Goal: Navigation & Orientation: Find specific page/section

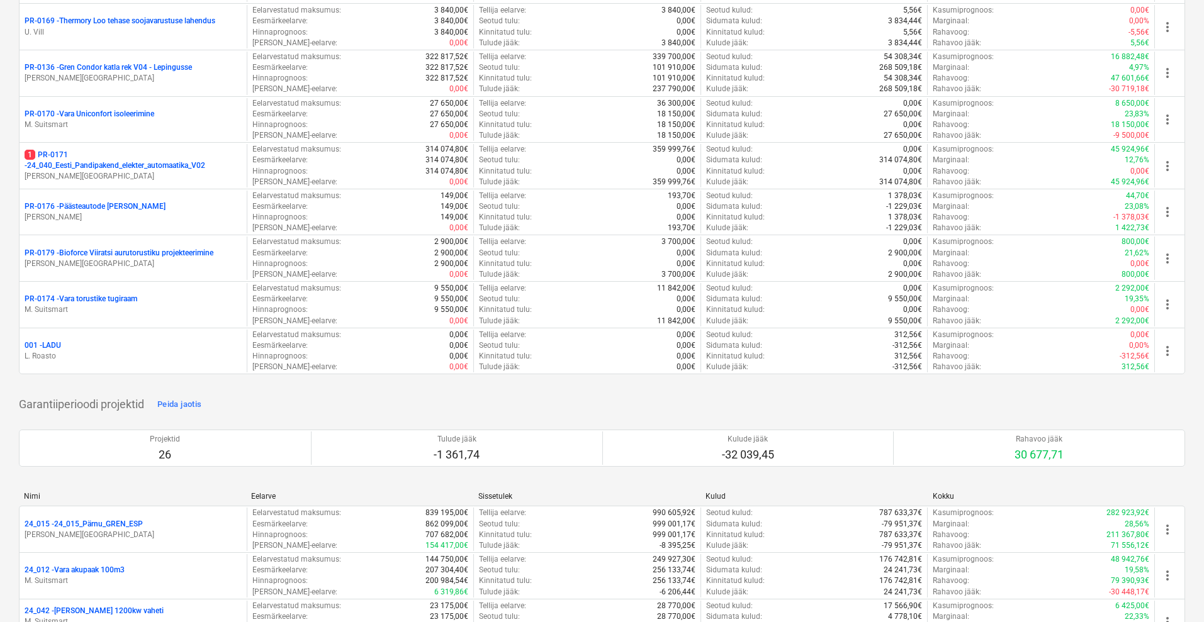
scroll to position [1337, 0]
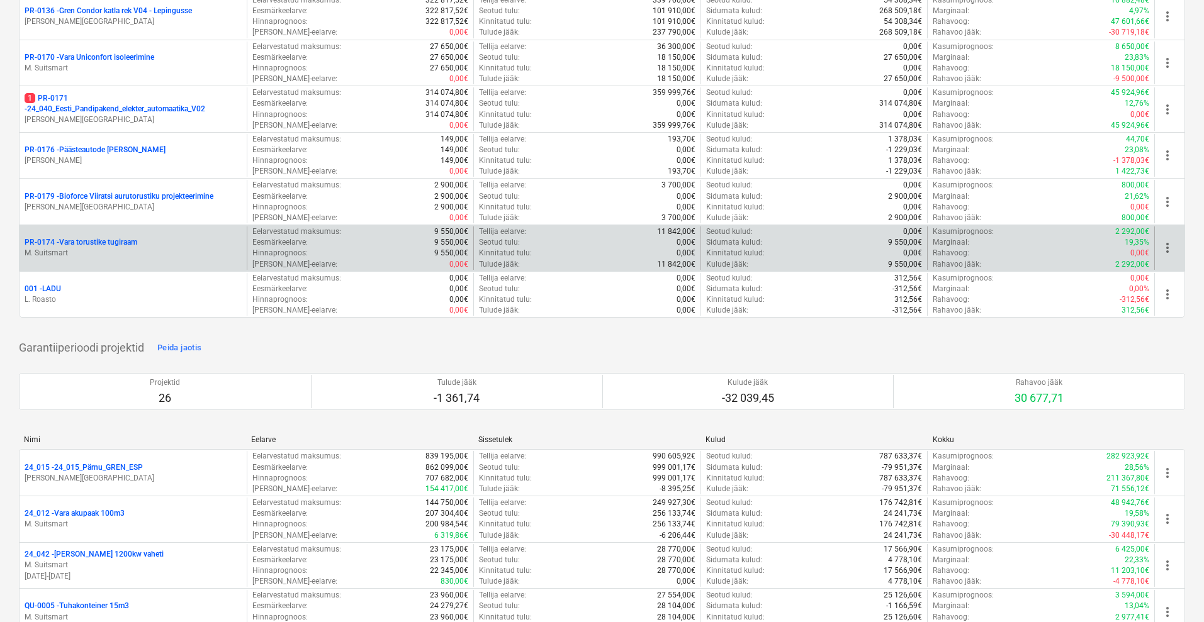
click at [1169, 249] on span "more_vert" at bounding box center [1167, 247] width 15 height 15
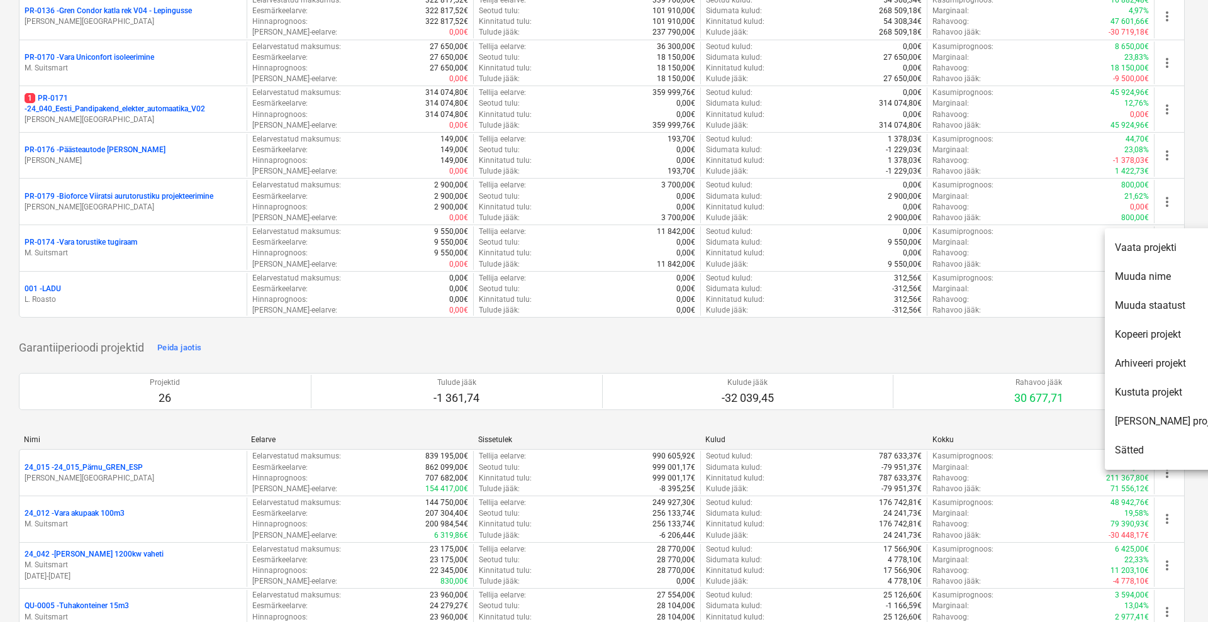
click at [1149, 417] on li "[PERSON_NAME] projekt" at bounding box center [1169, 421] width 128 height 29
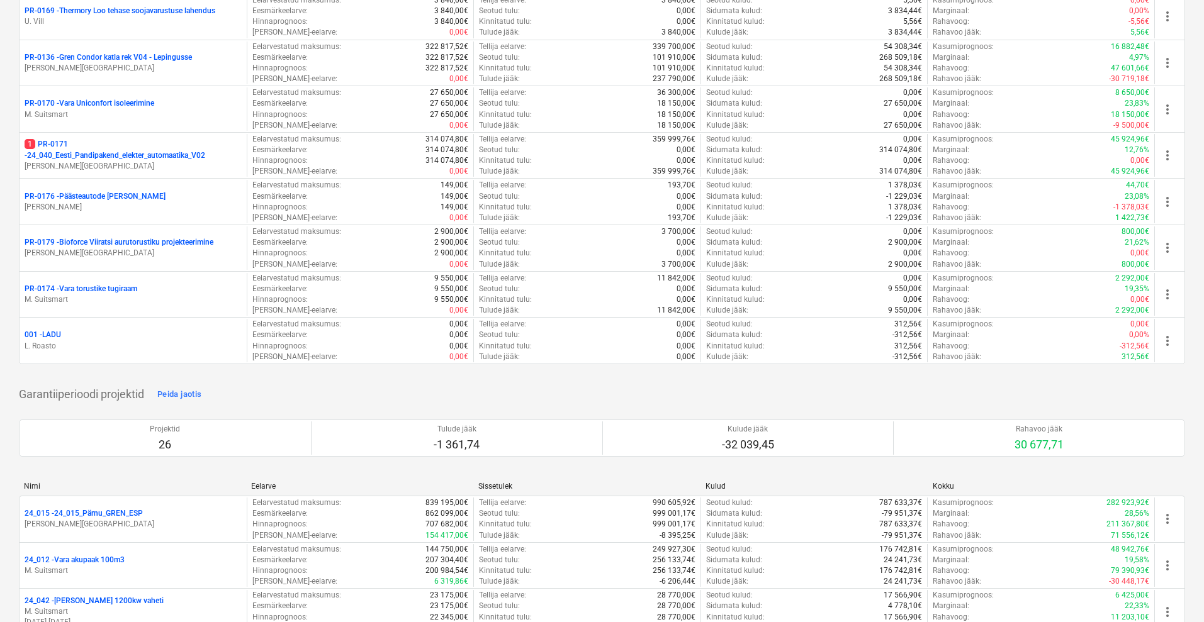
scroll to position [1384, 0]
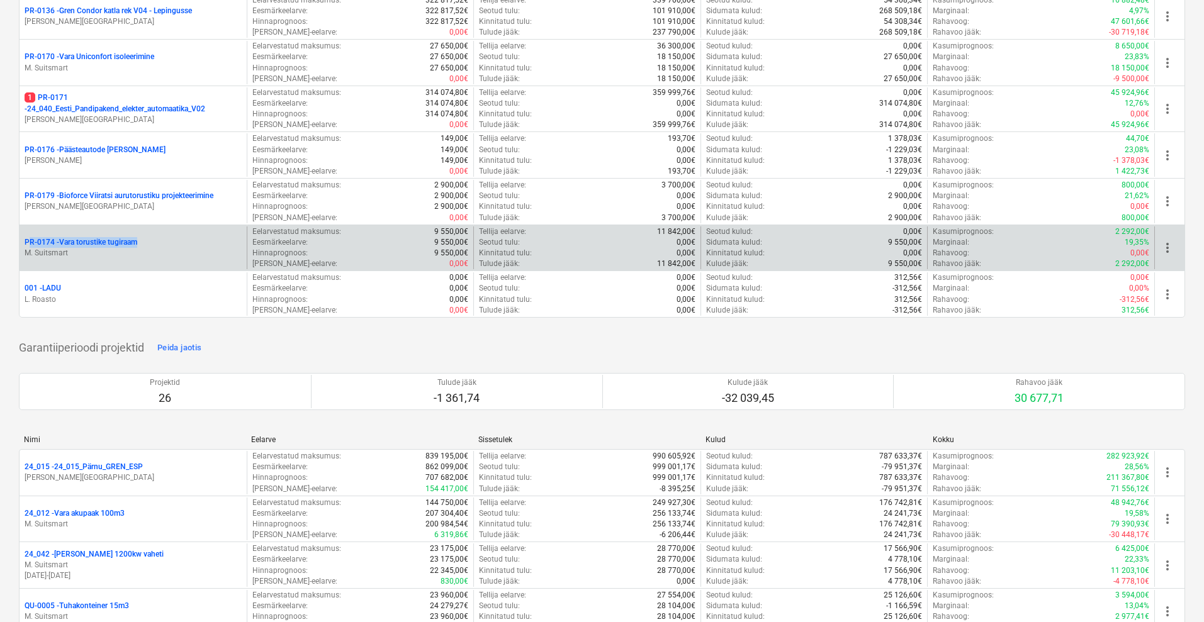
drag, startPoint x: 16, startPoint y: 240, endPoint x: 183, endPoint y: 239, distance: 166.2
click at [183, 239] on div "Loo näidisprojekt Loo projekt Minu märgitud projektid Peida jaotis Projektid 7 …" at bounding box center [602, 189] width 1204 height 3082
copy p "PR-0174 - Vara torustike tugiraam"
click at [123, 243] on p "PR-0174 - Vara torustike tugiraam" at bounding box center [81, 242] width 113 height 11
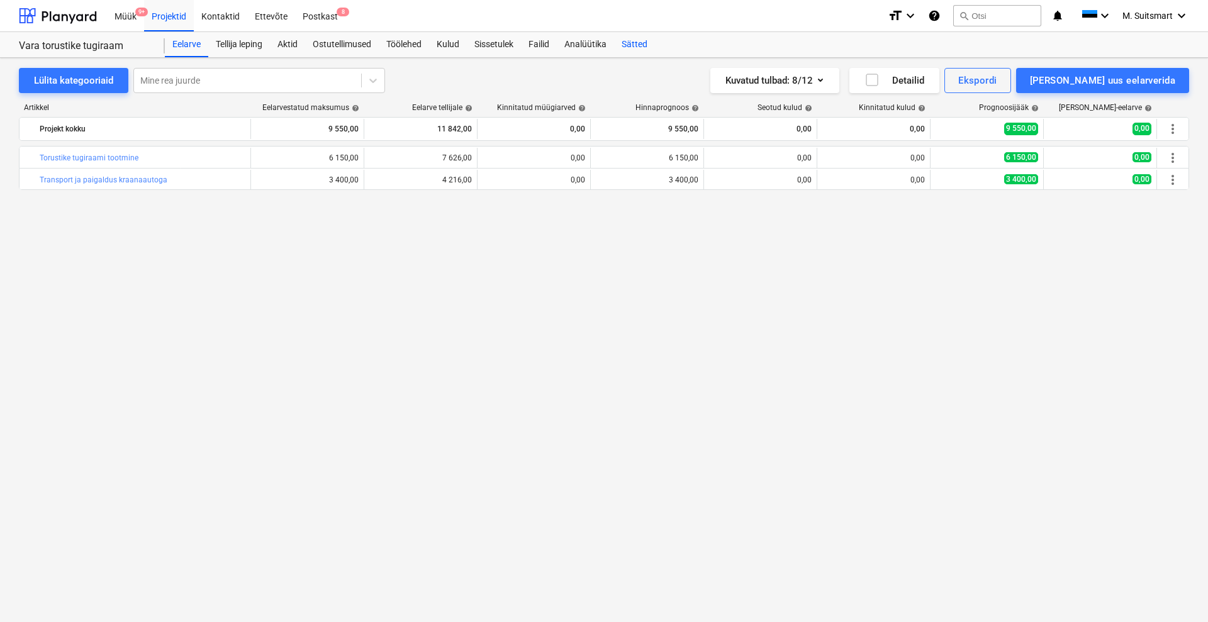
click at [636, 45] on div "Sätted" at bounding box center [634, 44] width 41 height 25
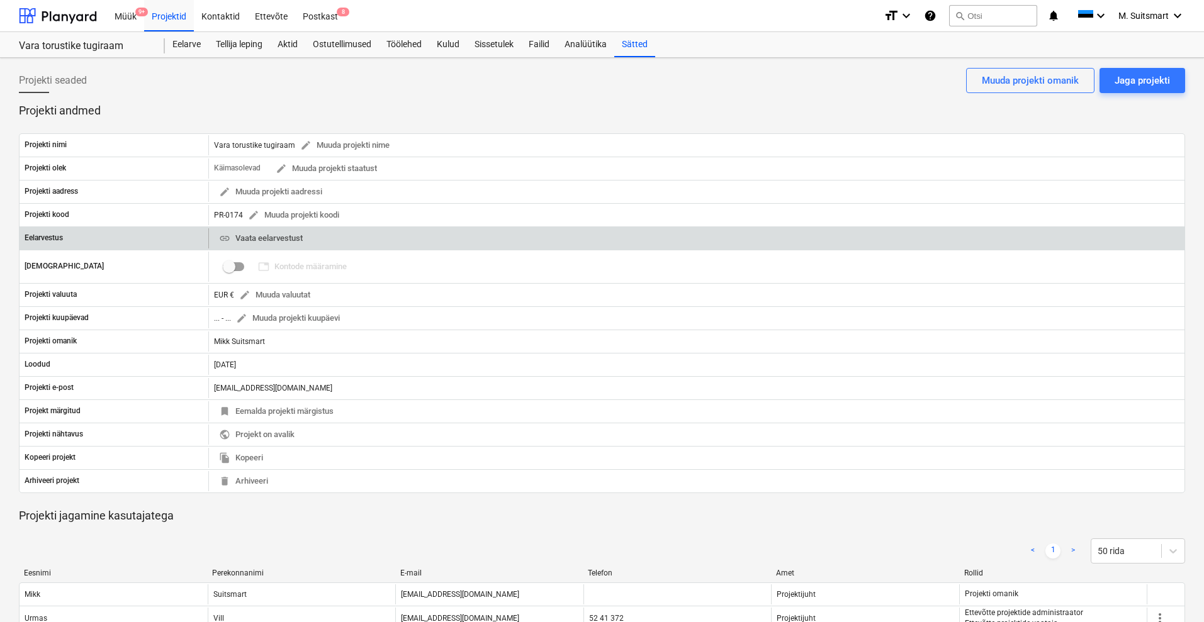
click at [283, 242] on span "link Vaata eelarvestust" at bounding box center [261, 239] width 84 height 14
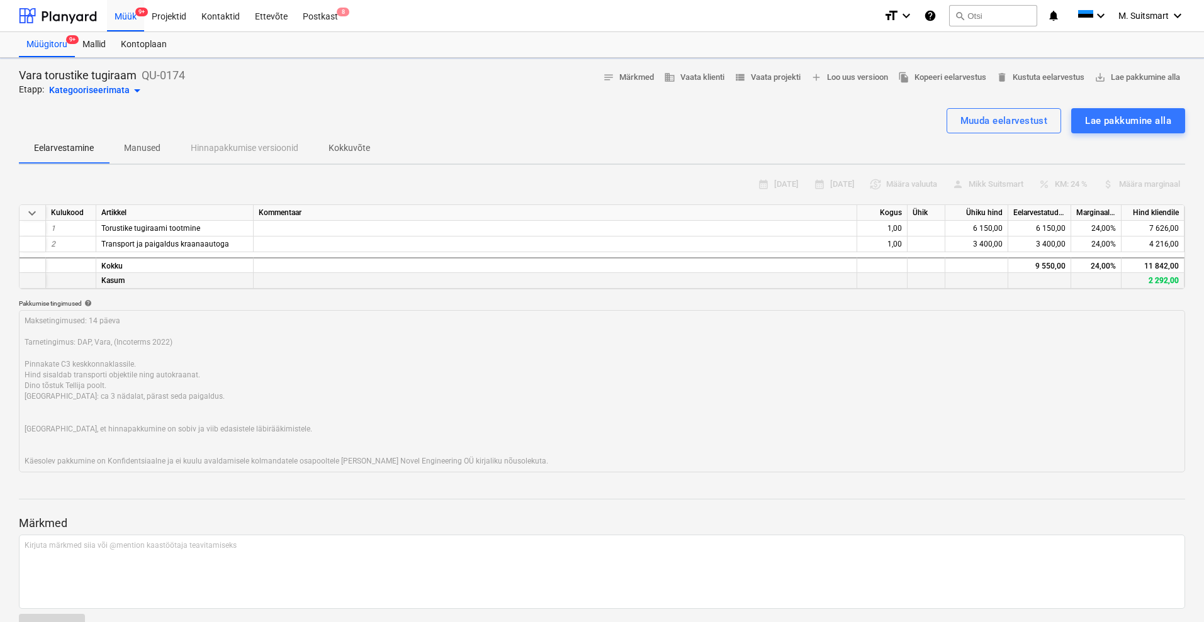
type textarea "x"
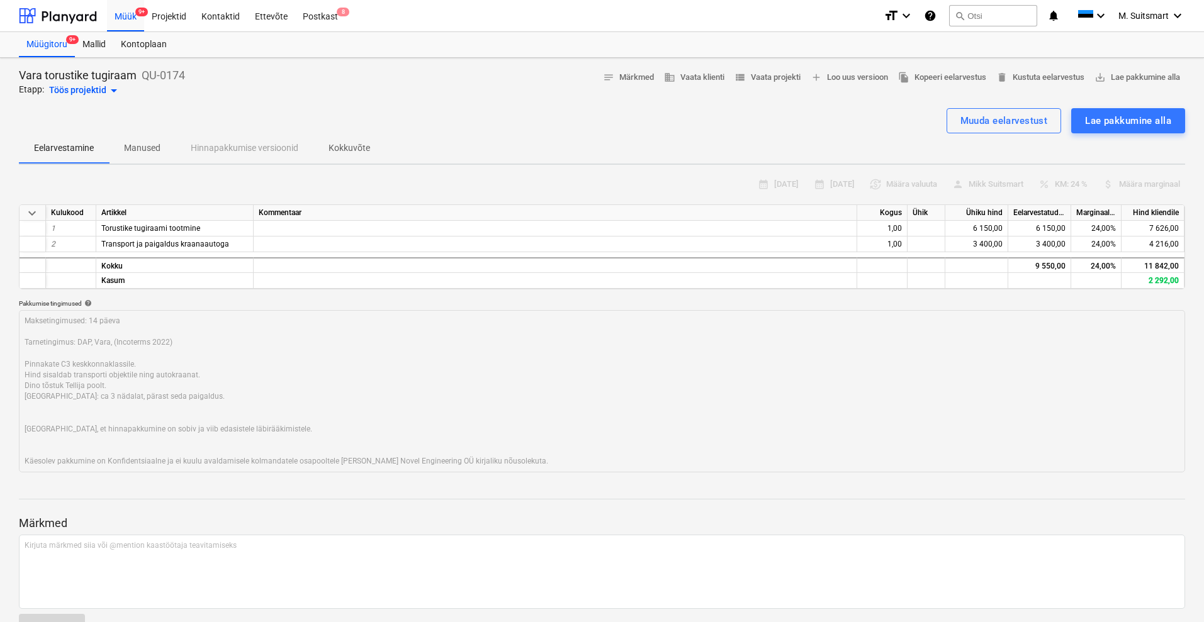
click at [356, 151] on p "Kokkuvõte" at bounding box center [350, 148] width 42 height 13
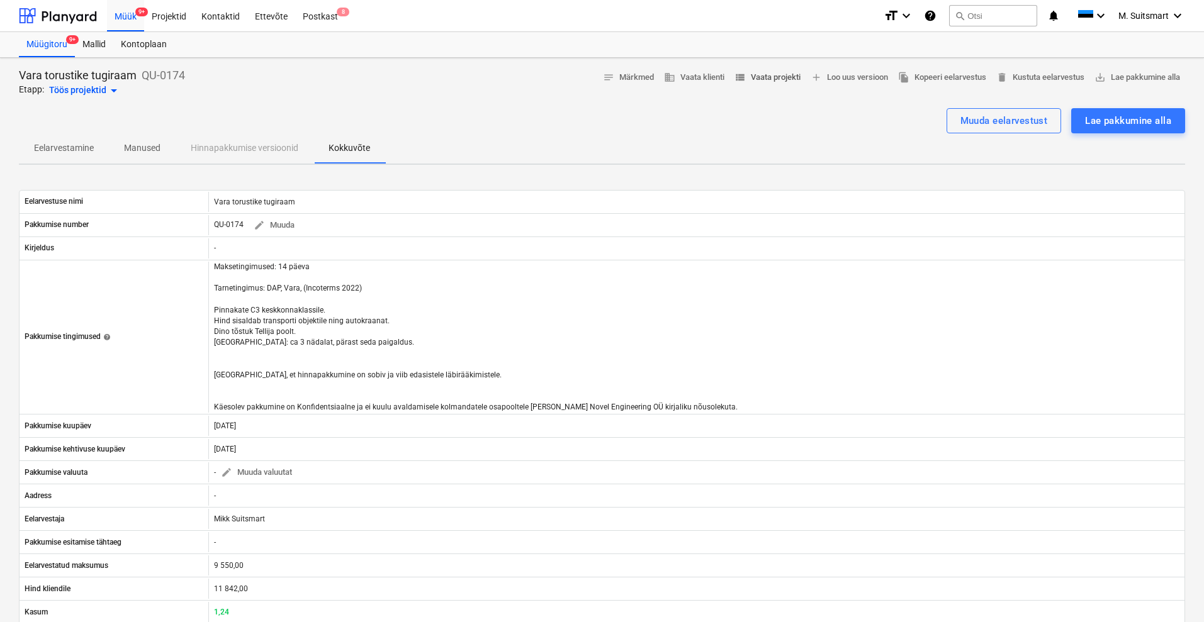
click at [769, 73] on span "view_list Vaata projekti" at bounding box center [768, 77] width 66 height 14
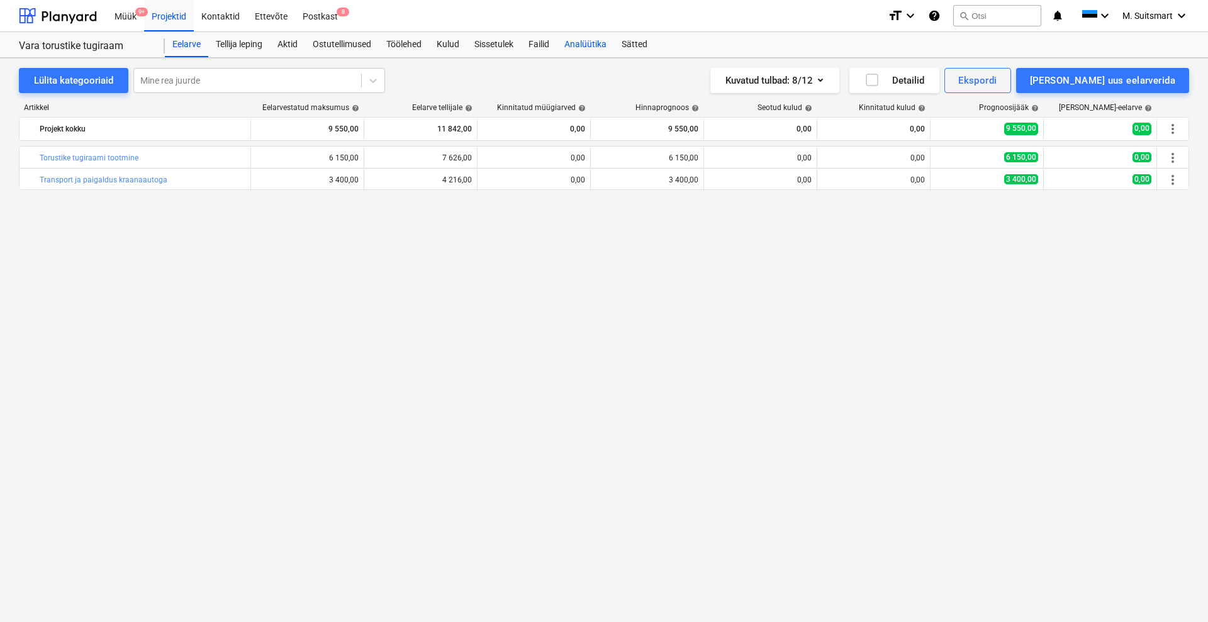
click at [600, 44] on div "Analüütika" at bounding box center [585, 44] width 57 height 25
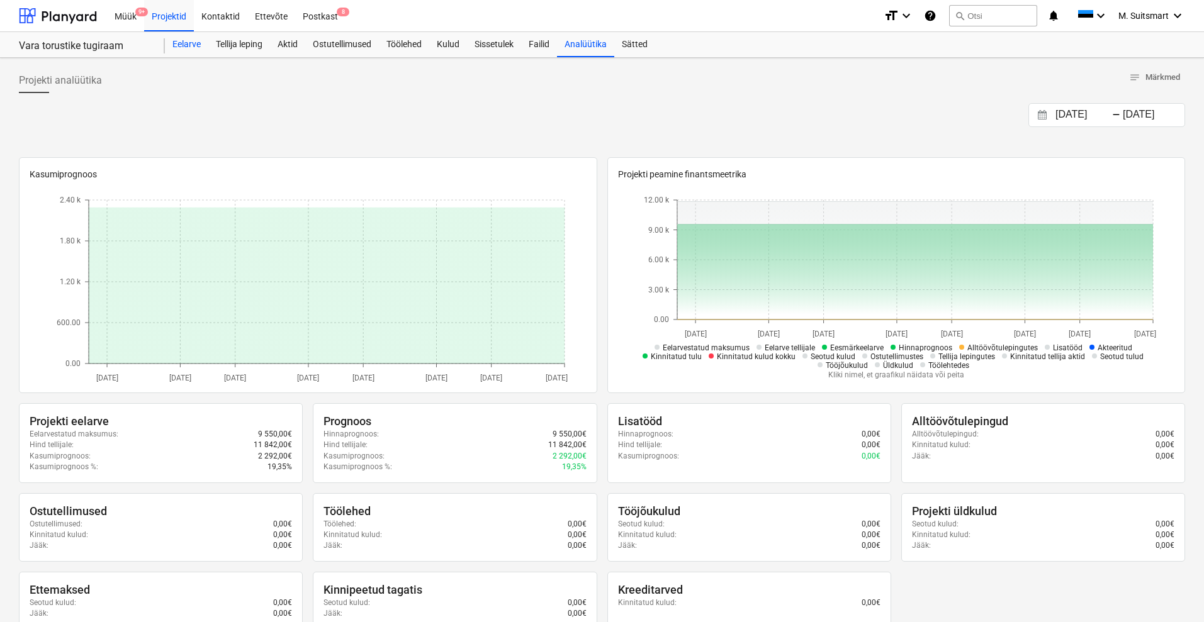
click at [177, 43] on div "Eelarve" at bounding box center [186, 44] width 43 height 25
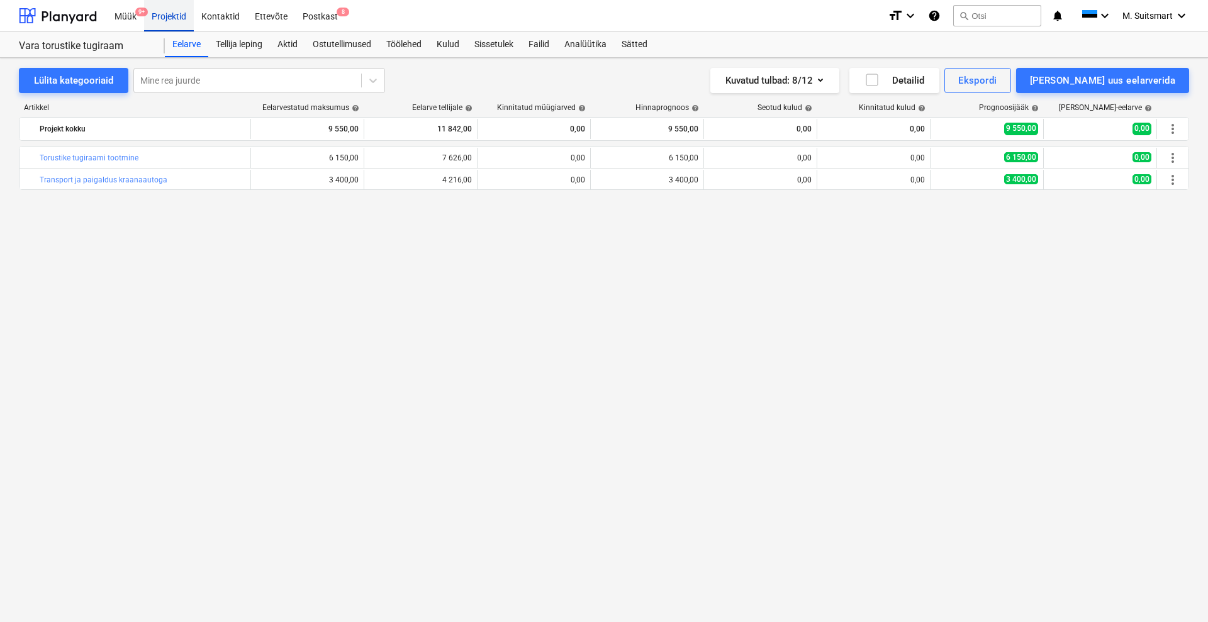
click at [174, 15] on div "Projektid" at bounding box center [169, 15] width 50 height 32
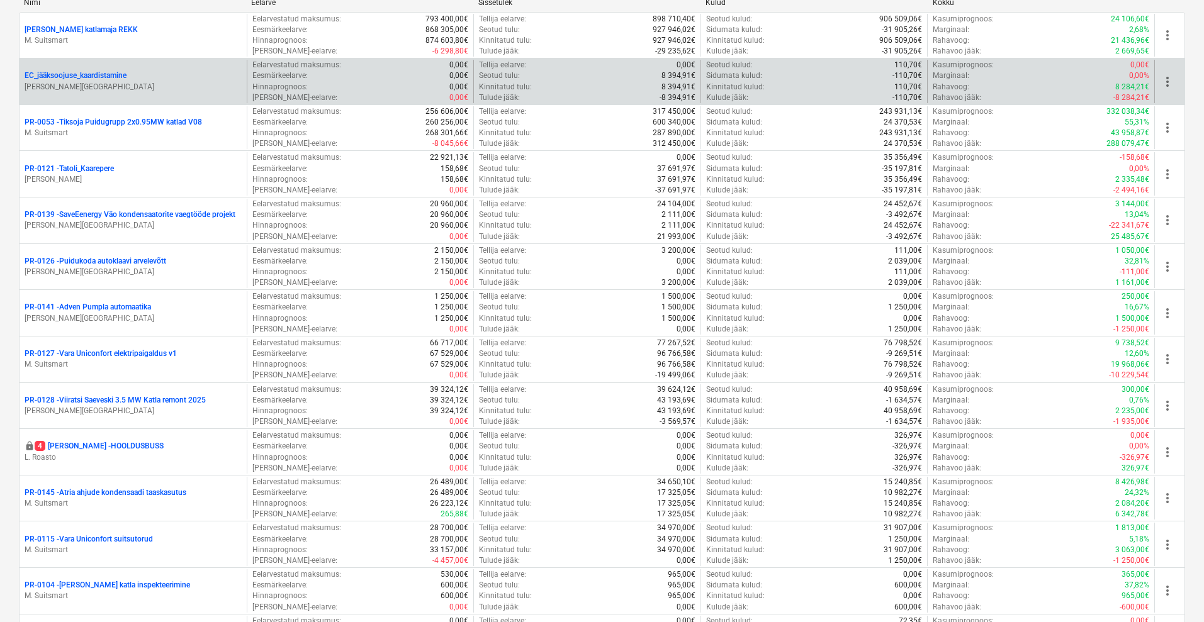
scroll to position [629, 0]
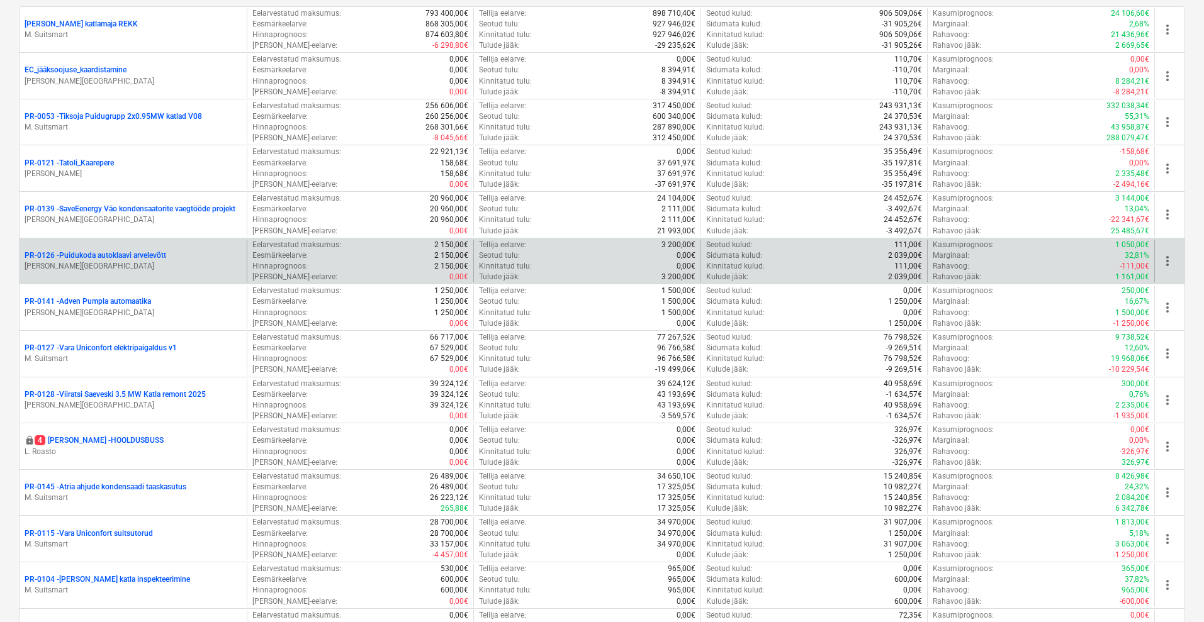
click at [137, 251] on p "PR-0126 - [GEOGRAPHIC_DATA] autoklaavi arvelevõtt" at bounding box center [96, 256] width 142 height 11
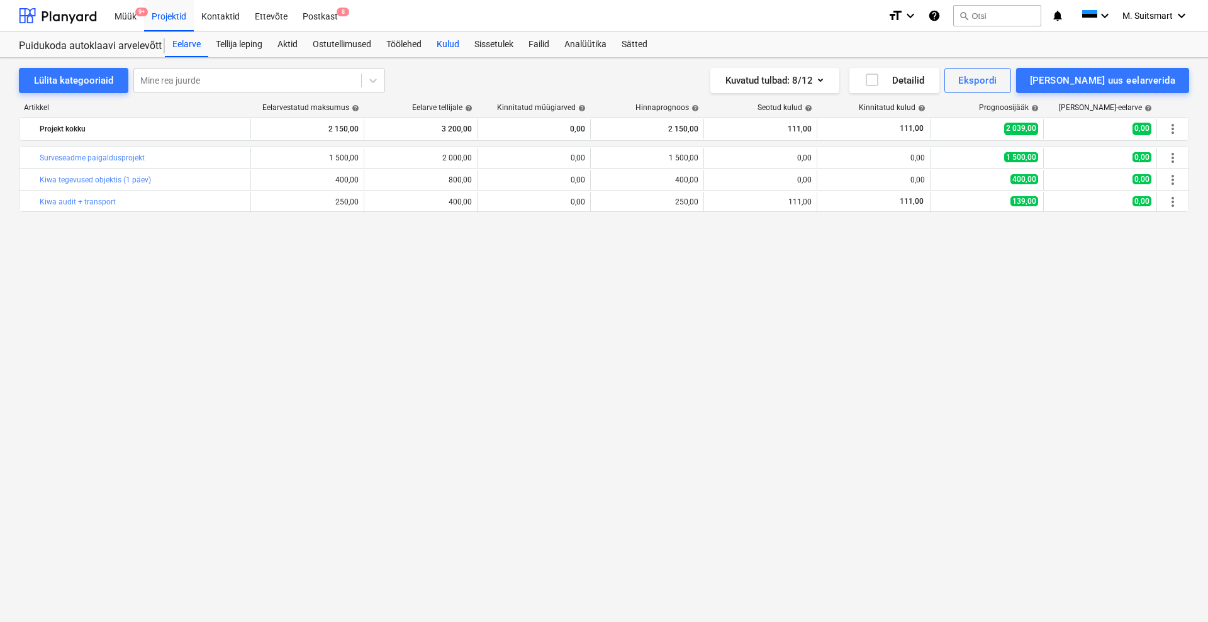
click at [454, 40] on div "Kulud" at bounding box center [448, 44] width 38 height 25
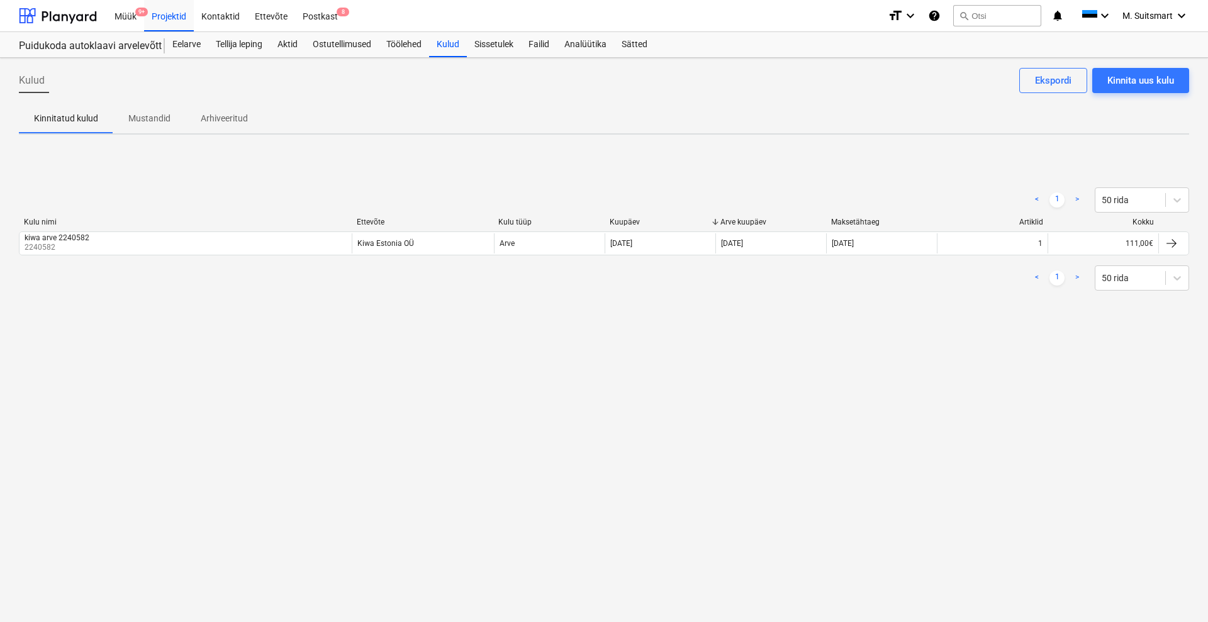
click at [209, 116] on p "Arhiveeritud" at bounding box center [224, 118] width 47 height 13
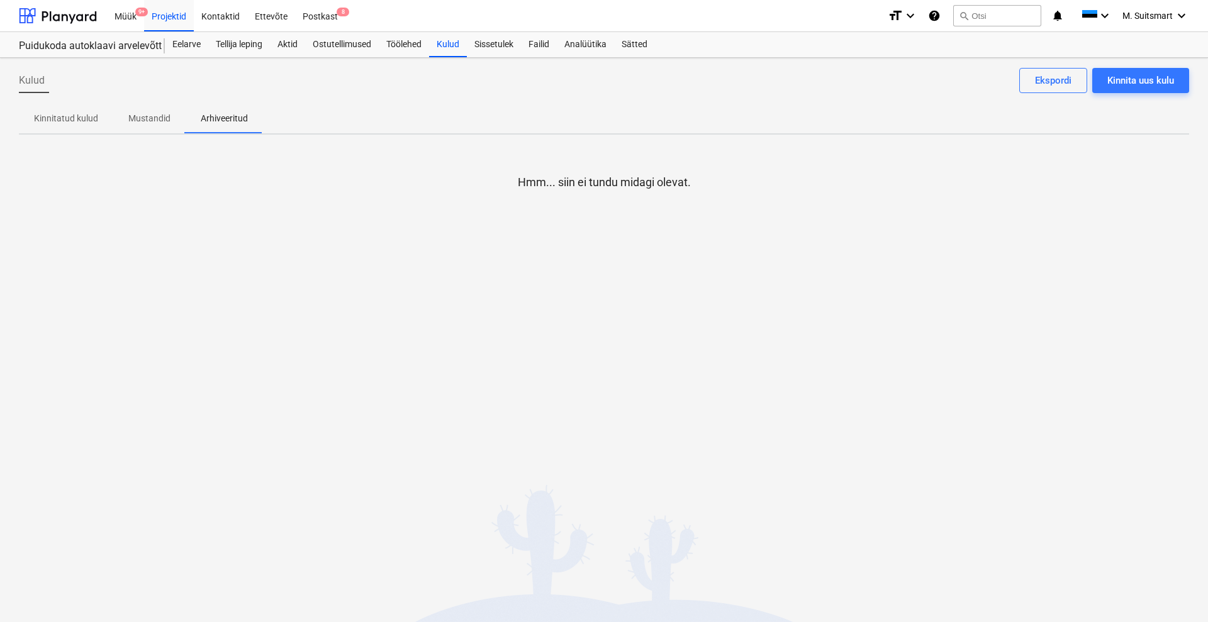
click at [158, 116] on p "Mustandid" at bounding box center [149, 118] width 42 height 13
click at [74, 119] on p "Kinnitatud kulud" at bounding box center [66, 118] width 64 height 13
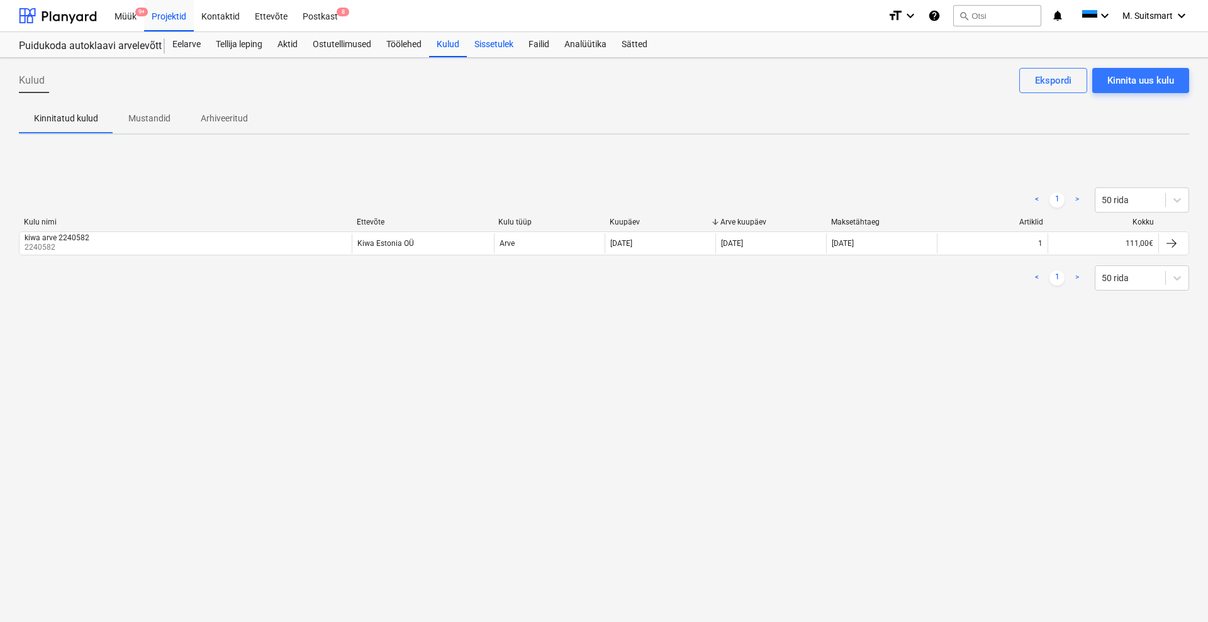
click at [509, 43] on div "Sissetulek" at bounding box center [494, 44] width 54 height 25
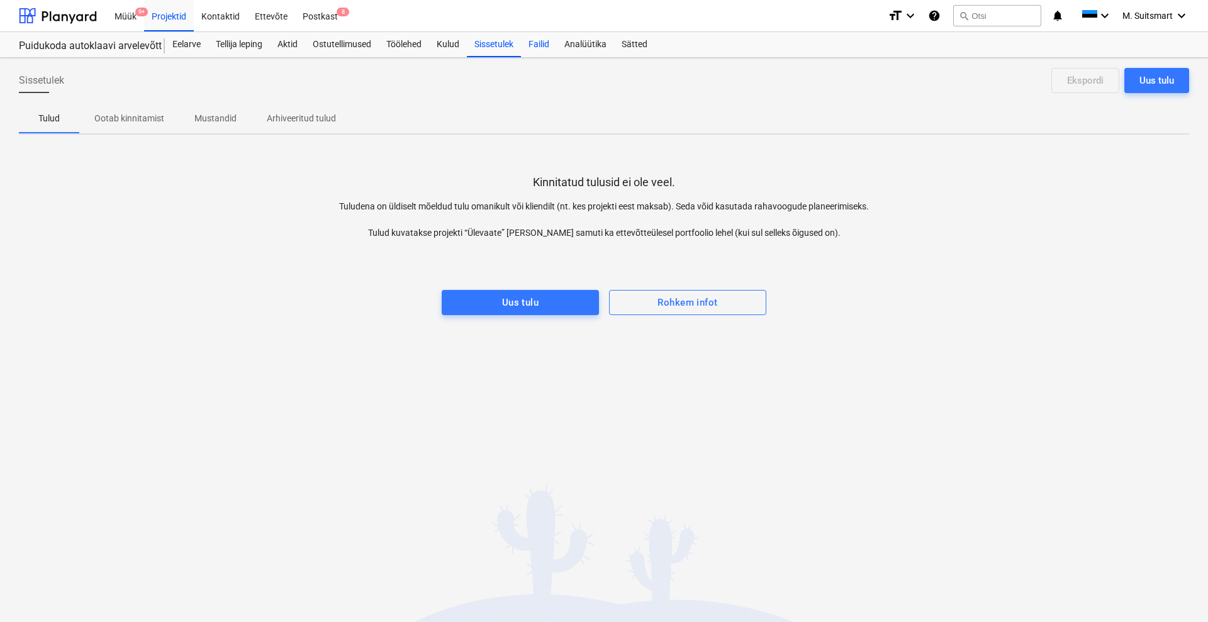
click at [549, 45] on div "Failid" at bounding box center [539, 44] width 36 height 25
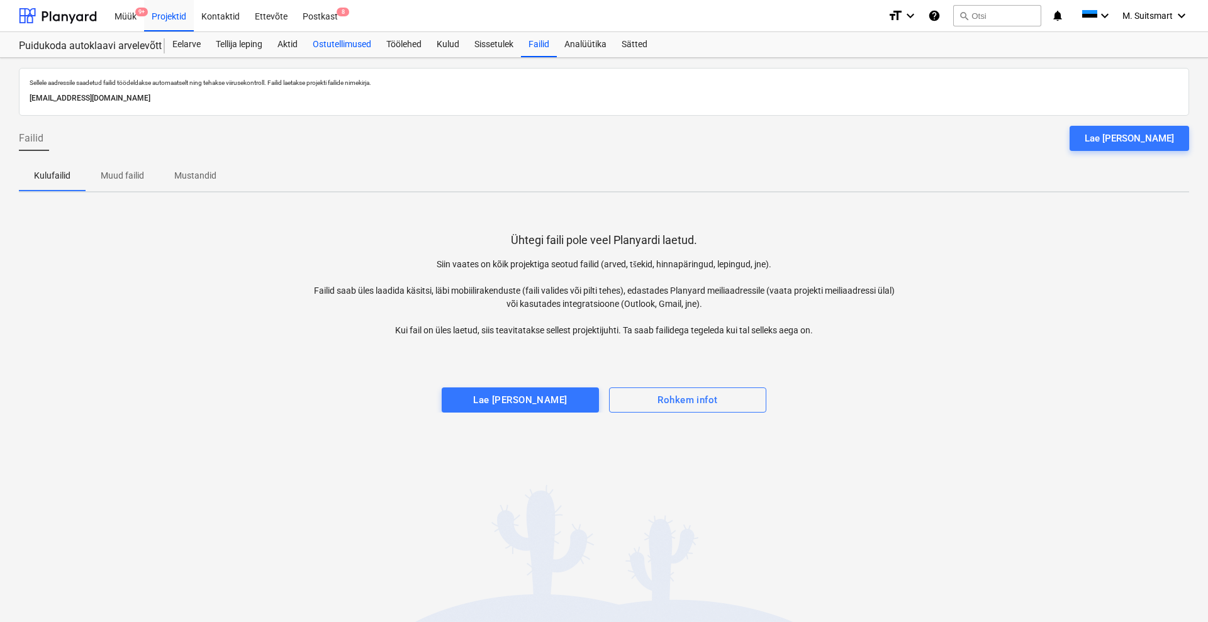
click at [365, 45] on div "Ostutellimused" at bounding box center [342, 44] width 74 height 25
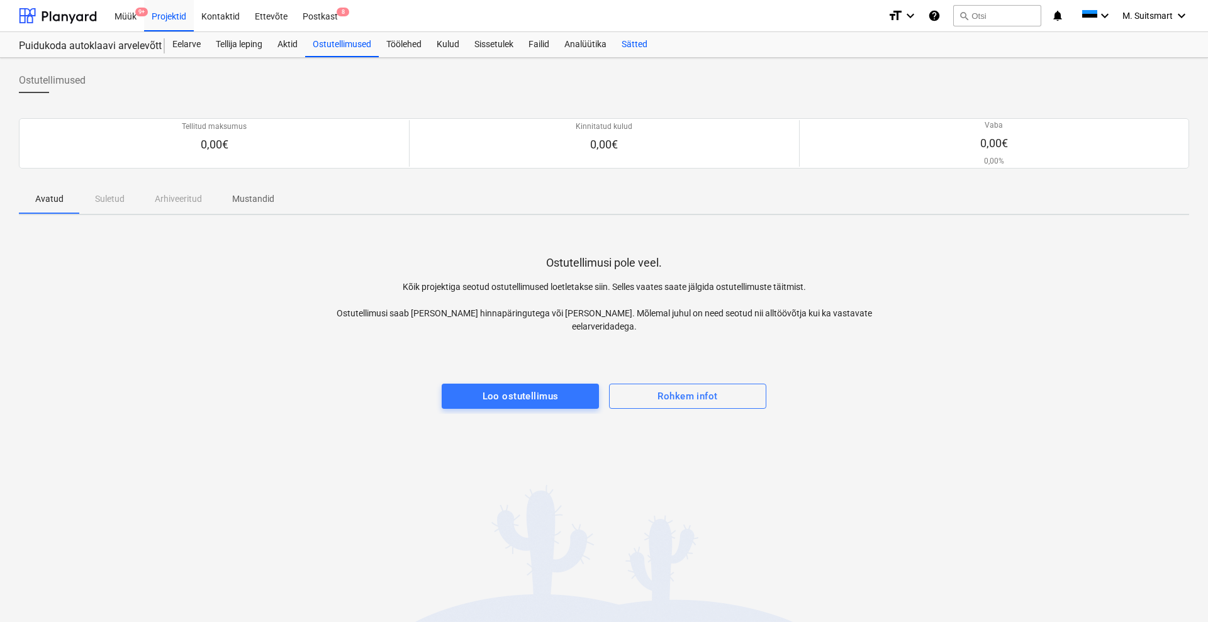
click at [636, 43] on div "Sätted" at bounding box center [634, 44] width 41 height 25
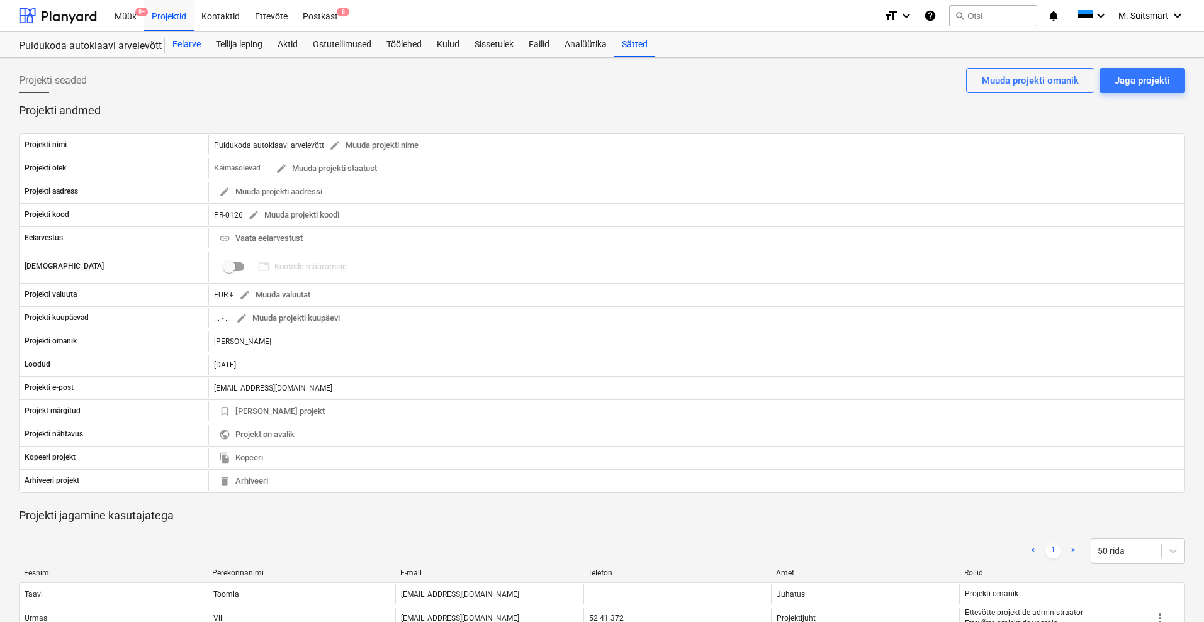
click at [179, 45] on div "Eelarve" at bounding box center [186, 44] width 43 height 25
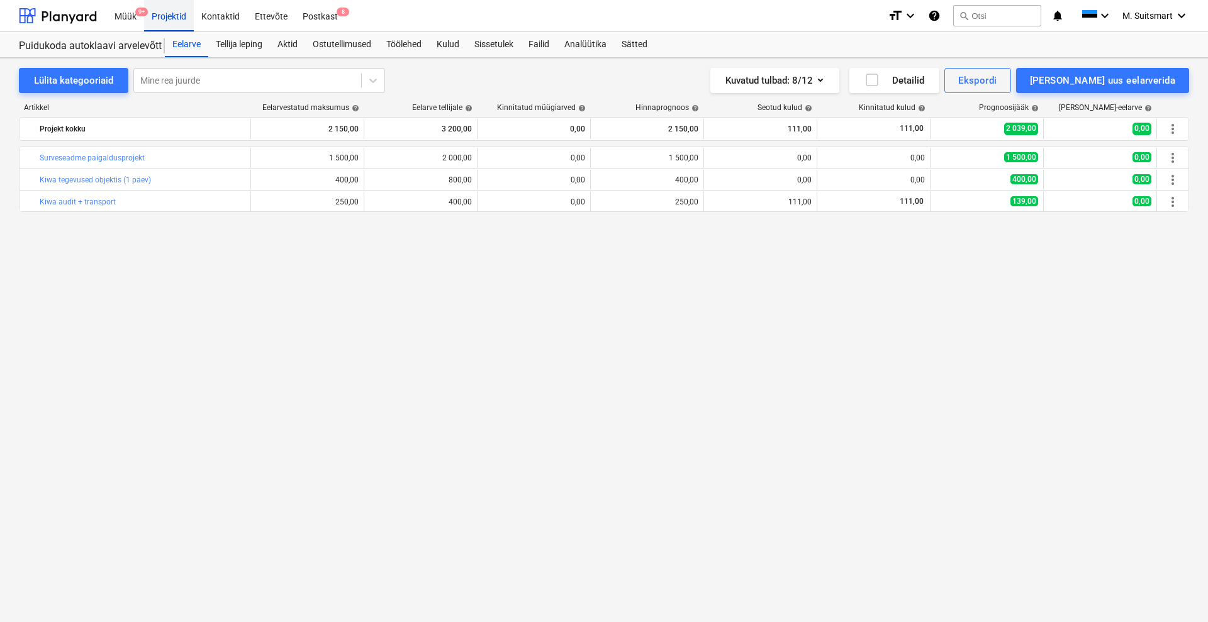
click at [166, 16] on div "Projektid" at bounding box center [169, 15] width 50 height 32
